Goal: Answer question/provide support

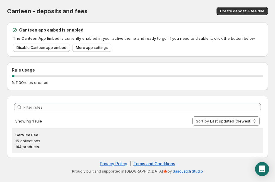
click at [22, 135] on h3 "Service Fee" at bounding box center [137, 135] width 244 height 6
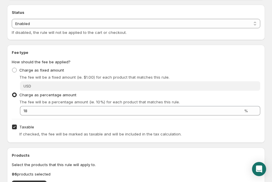
scroll to position [59, 0]
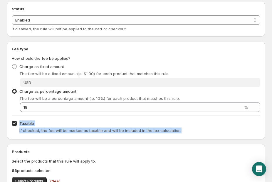
drag, startPoint x: 185, startPoint y: 128, endPoint x: 19, endPoint y: 126, distance: 166.0
click at [19, 126] on div "Taxable If checked, the fee will be marked as taxable and will be included in t…" at bounding box center [136, 126] width 249 height 15
click at [52, 125] on div "Taxable If checked, the fee will be marked as taxable and will be included in t…" at bounding box center [136, 126] width 249 height 15
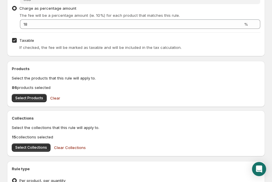
scroll to position [147, 0]
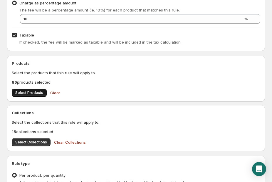
click at [34, 94] on span "Select Products" at bounding box center [29, 92] width 28 height 5
click at [37, 139] on button "Select Collections" at bounding box center [31, 142] width 39 height 8
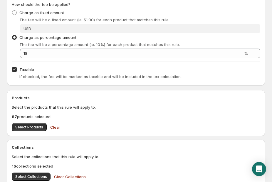
scroll to position [118, 0]
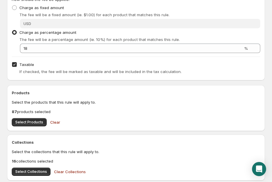
click at [13, 63] on input "Taxable" at bounding box center [14, 64] width 5 height 5
checkbox input "true"
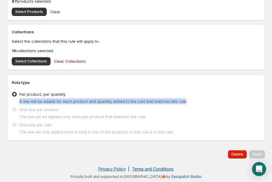
drag, startPoint x: 19, startPoint y: 100, endPoint x: 181, endPoint y: 102, distance: 162.2
click at [181, 102] on div "A fee will be added for each product and quantity added to the cart that matche…" at bounding box center [136, 101] width 249 height 6
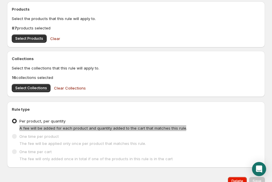
scroll to position [169, 0]
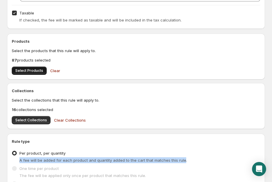
click at [17, 70] on span "Select Products" at bounding box center [29, 70] width 28 height 5
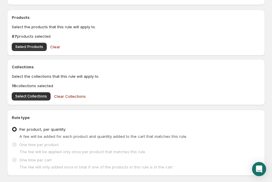
scroll to position [228, 0]
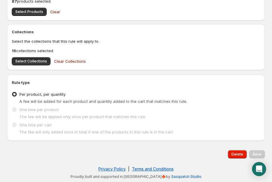
click at [29, 124] on span "One time per cart" at bounding box center [35, 124] width 32 height 5
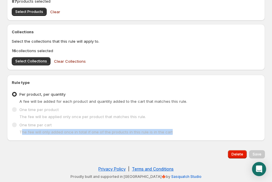
drag, startPoint x: 21, startPoint y: 131, endPoint x: 188, endPoint y: 136, distance: 167.6
click at [188, 136] on div "Rule type Type of rule Per product, per quantity A fee will be added for each p…" at bounding box center [136, 108] width 258 height 66
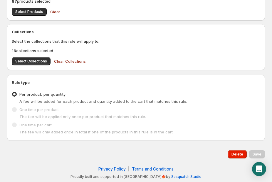
click at [95, 81] on h2 "Rule type" at bounding box center [136, 82] width 249 height 6
click at [29, 123] on span "One time per cart" at bounding box center [35, 124] width 32 height 5
click at [254, 169] on div "Open Intercom Messenger" at bounding box center [260, 169] width 16 height 16
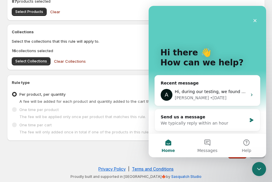
scroll to position [0, 0]
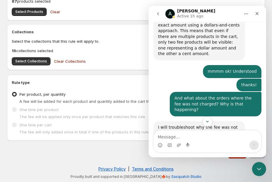
scroll to position [994, 0]
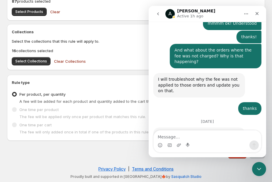
click at [155, 14] on button "go back" at bounding box center [158, 13] width 11 height 11
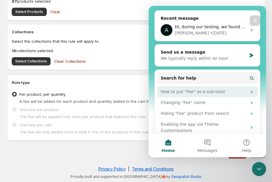
scroll to position [66, 0]
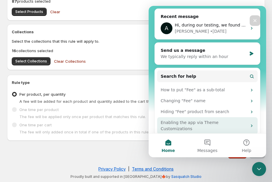
click at [203, 125] on div "Enabling the app via Theme Customizations" at bounding box center [207, 125] width 101 height 17
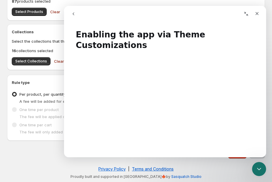
scroll to position [0, 0]
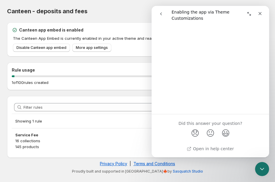
scroll to position [502, 0]
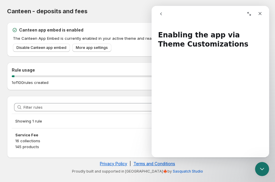
click at [162, 15] on icon "go back" at bounding box center [161, 13] width 5 height 5
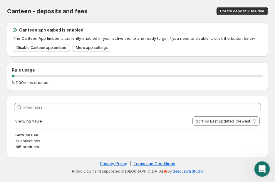
click at [260, 167] on icon "Open Intercom Messenger" at bounding box center [262, 168] width 10 height 10
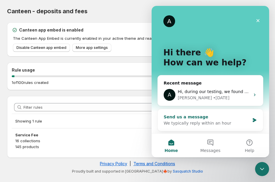
click at [196, 118] on div "Send us a message" at bounding box center [207, 117] width 86 height 6
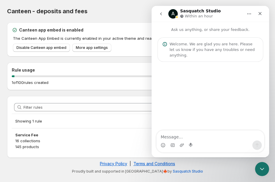
click at [163, 12] on button "go back" at bounding box center [160, 13] width 11 height 11
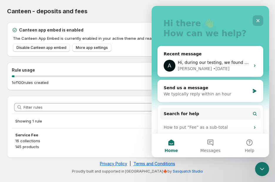
scroll to position [59, 0]
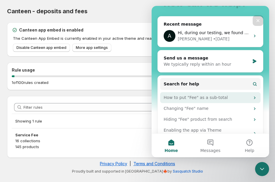
click at [210, 97] on div "How to put "Fee" as a sub-total" at bounding box center [207, 97] width 86 height 6
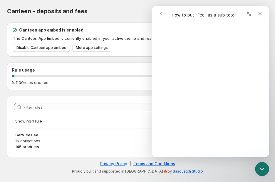
scroll to position [0, 0]
